Goal: Find contact information: Find contact information

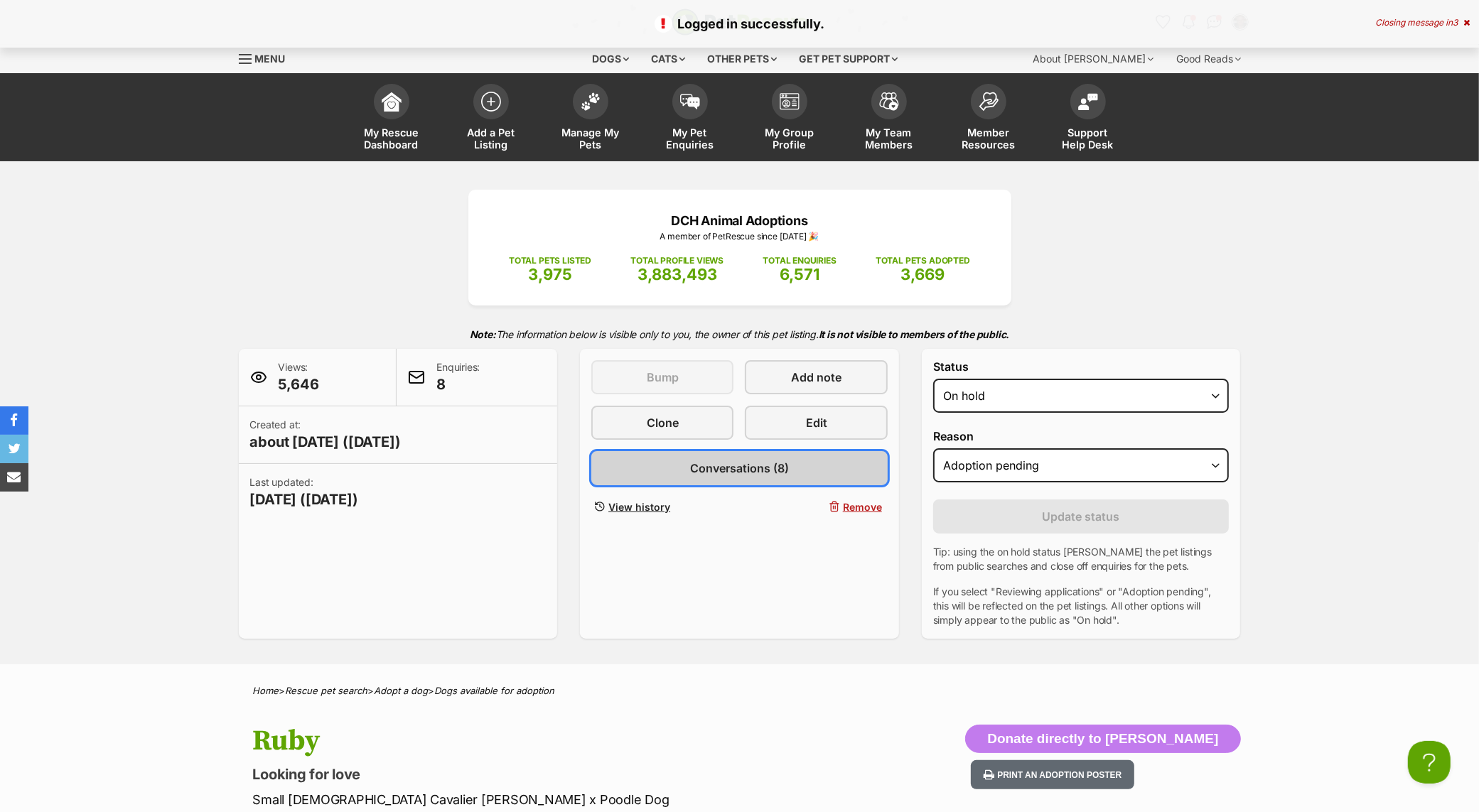
click at [762, 461] on span "Conversations (8)" at bounding box center [739, 468] width 99 height 17
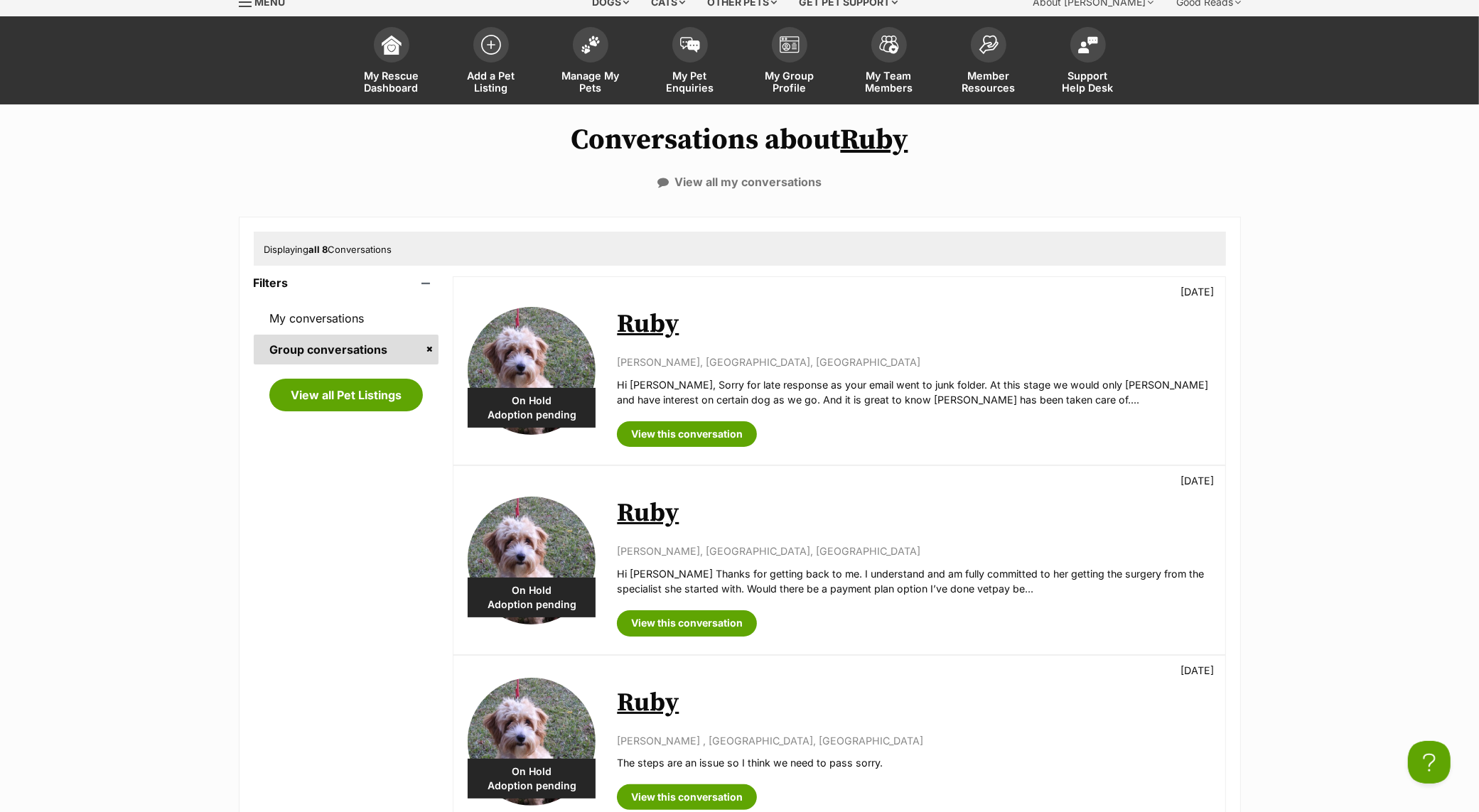
scroll to position [89, 0]
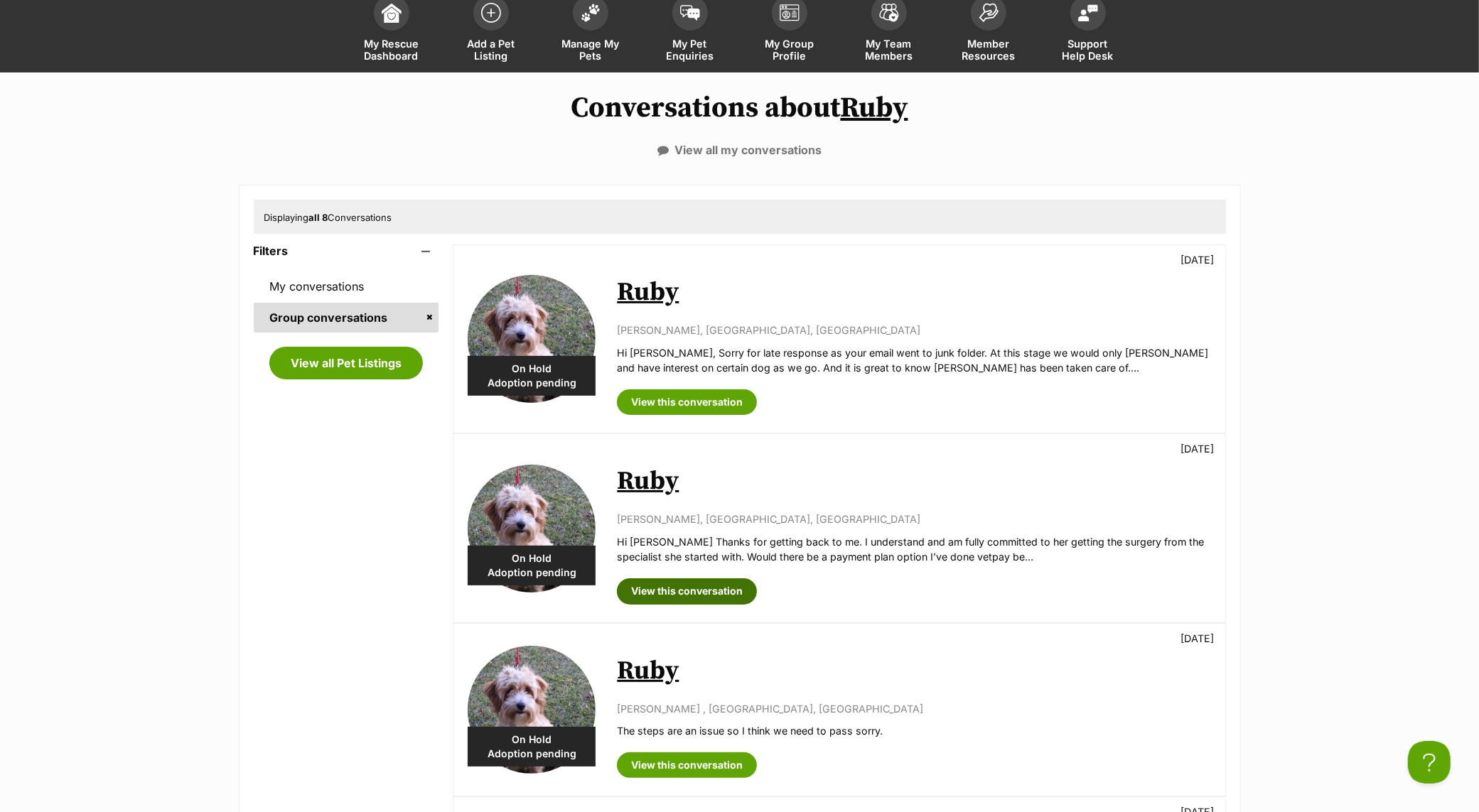
click at [705, 599] on link "View this conversation" at bounding box center [687, 591] width 140 height 26
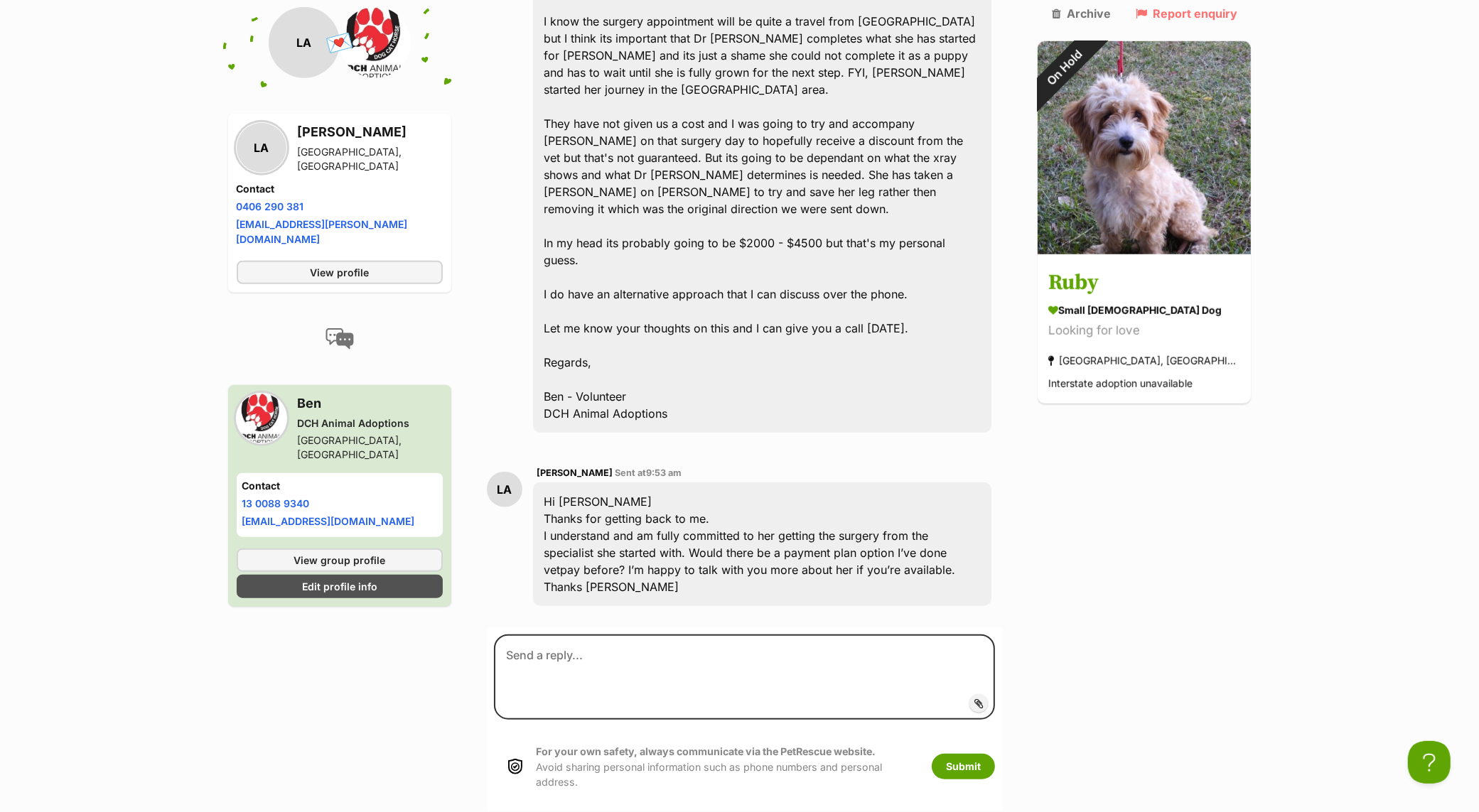
scroll to position [1323, 0]
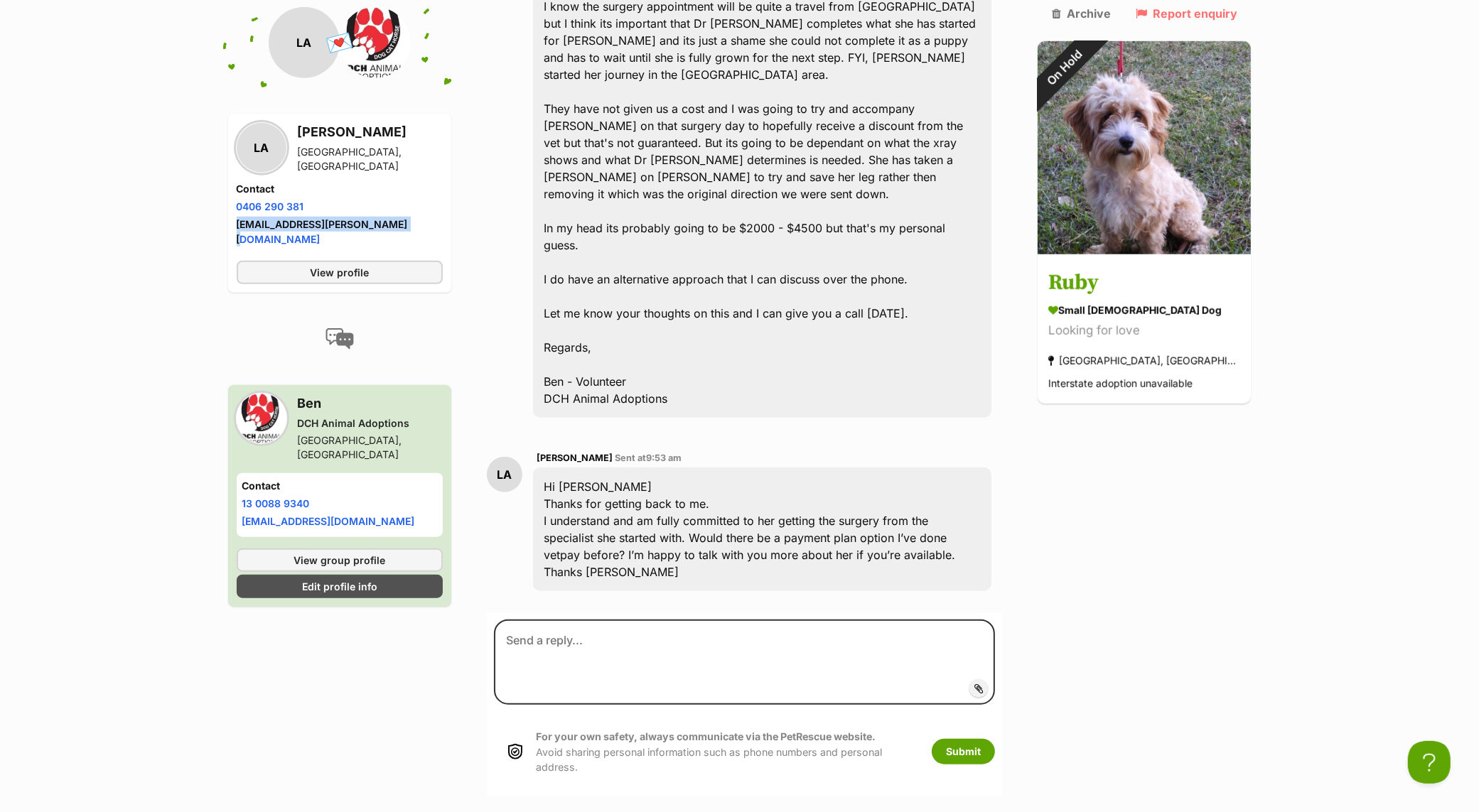
drag, startPoint x: 400, startPoint y: 221, endPoint x: 235, endPoint y: 221, distance: 165.0
click at [235, 221] on div "LA [PERSON_NAME] [GEOGRAPHIC_DATA], [GEOGRAPHIC_DATA] Contact Phone number Phon…" at bounding box center [340, 203] width 223 height 179
copy link "[EMAIL_ADDRESS][PERSON_NAME][DOMAIN_NAME]"
